Goal: Go to known website: Go to known website

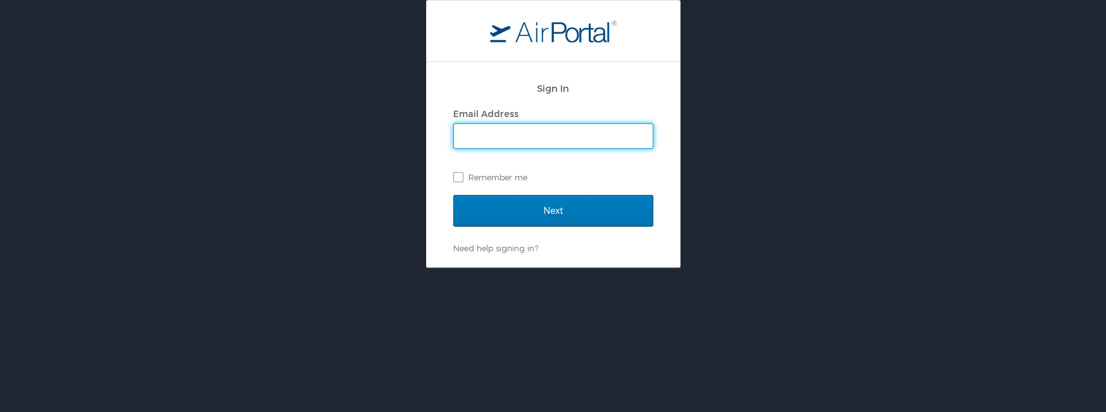
click at [504, 127] on input "Email Address" at bounding box center [553, 136] width 199 height 24
type input "cara.diliberti@dems.ag"
click at [453, 195] on input "Next" at bounding box center [553, 211] width 200 height 32
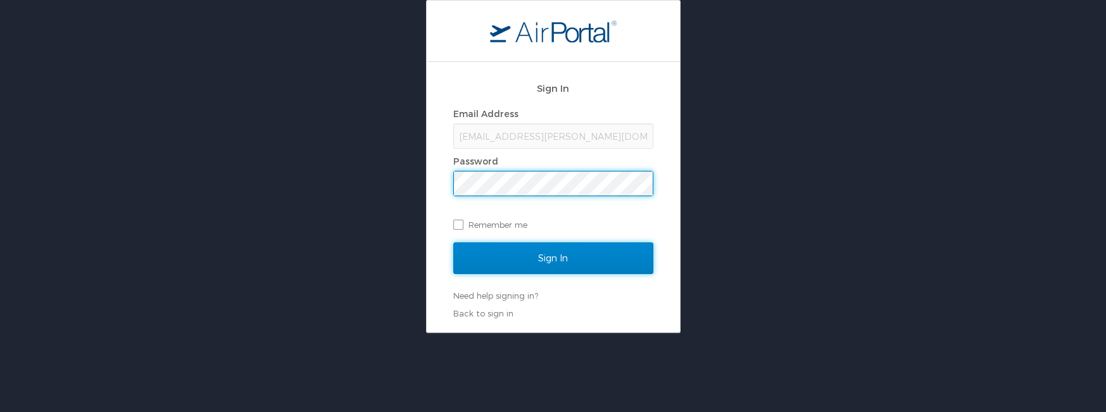
click at [609, 249] on input "Sign In" at bounding box center [553, 258] width 200 height 32
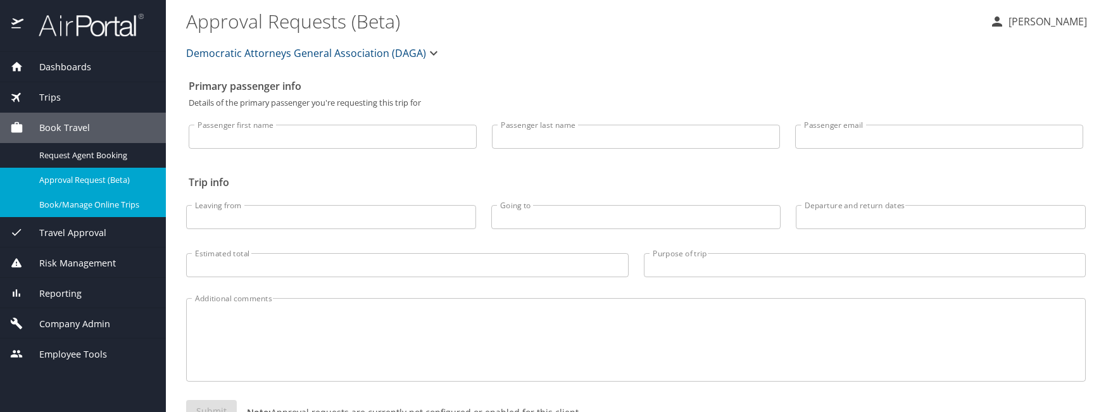
click at [42, 209] on span "Book/Manage Online Trips" at bounding box center [94, 205] width 111 height 12
